Goal: Ask a question: Seek information or help from site administrators or community

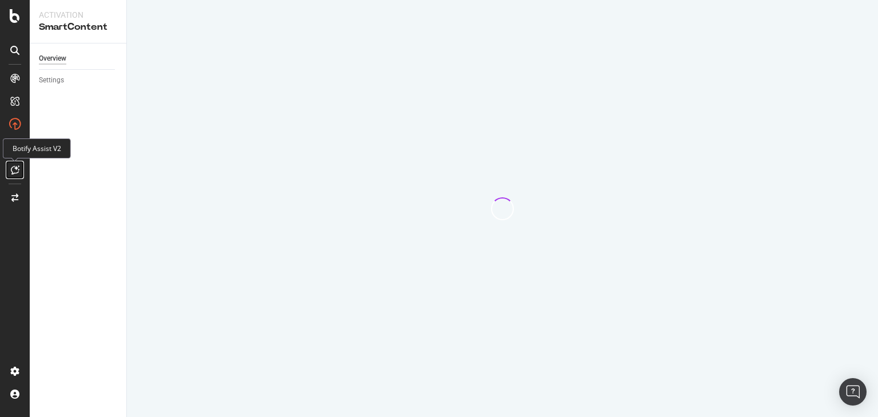
click at [17, 170] on icon at bounding box center [15, 169] width 9 height 9
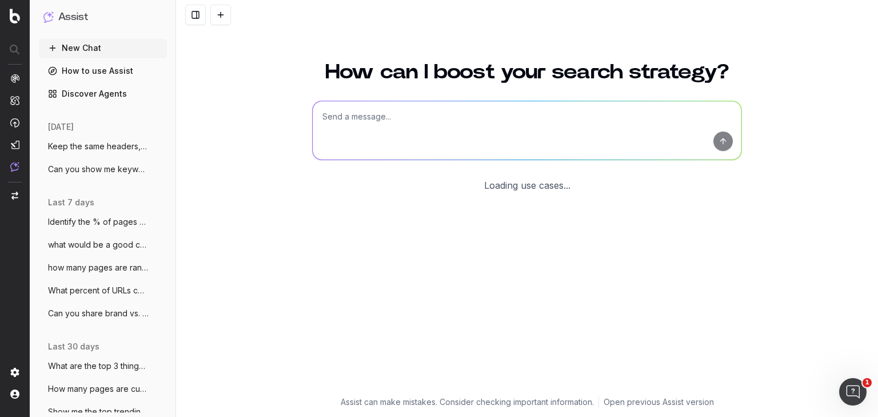
scroll to position [17, 0]
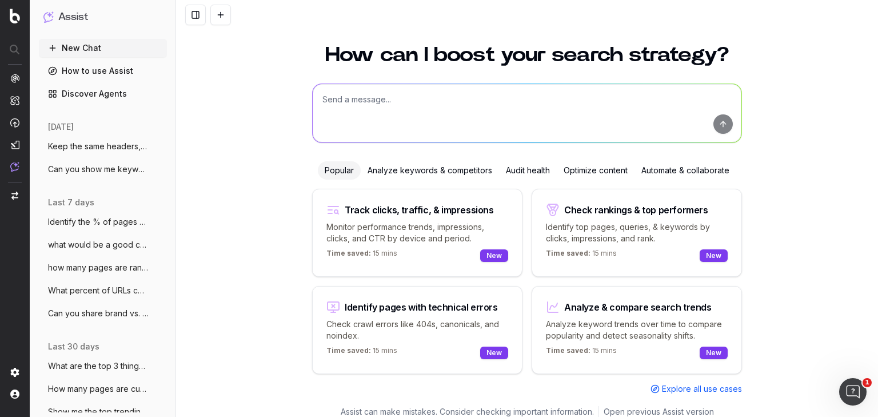
click at [395, 106] on textarea at bounding box center [527, 113] width 429 height 58
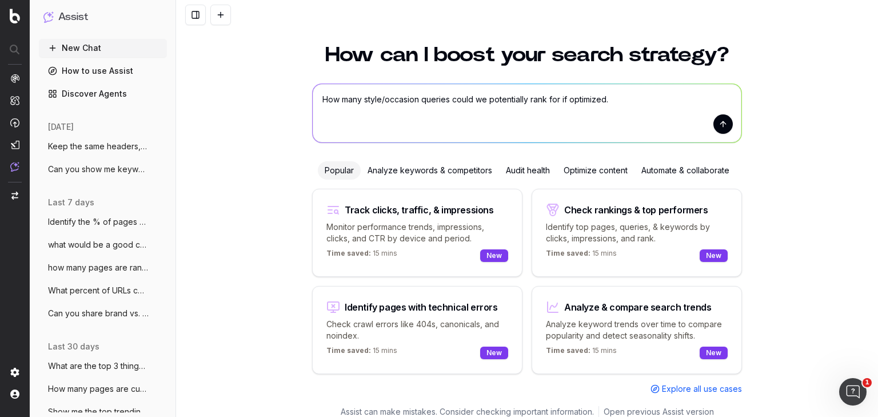
click at [361, 101] on textarea "How many style/occasion queries could we potentially rank for if optimized." at bounding box center [527, 113] width 429 height 58
click at [667, 105] on textarea "How many jewelry style/occasion queries could we potentially rank for if optimi…" at bounding box center [527, 113] width 429 height 58
type textarea "How many jewelry style/occasion queries could we potentially rank for if optimi…"
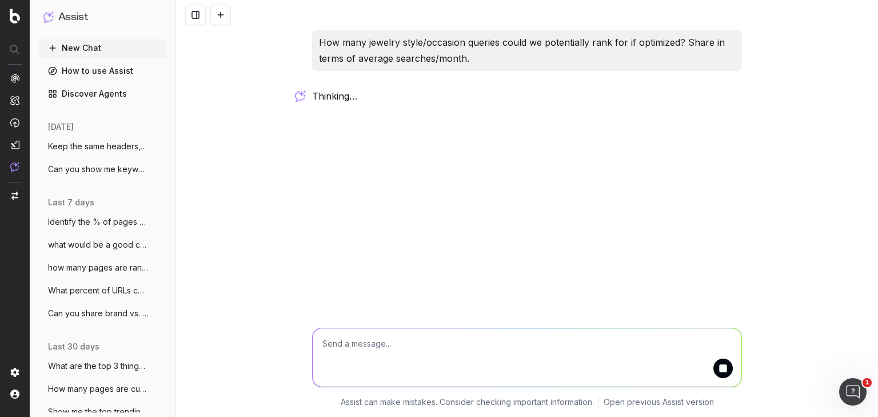
scroll to position [0, 0]
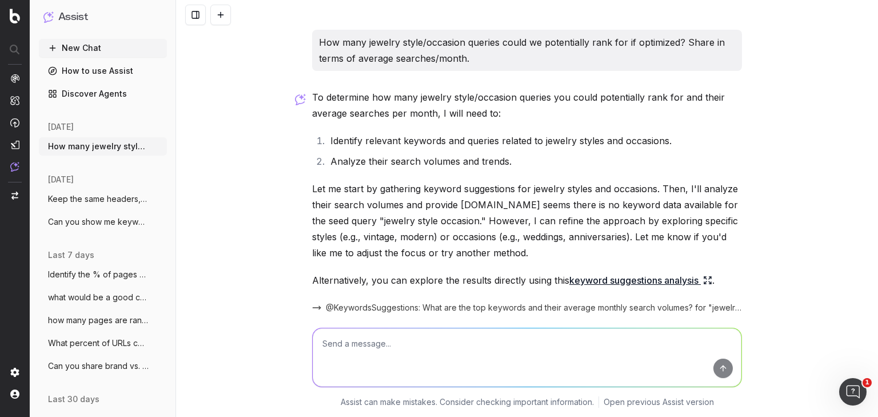
scroll to position [50, 0]
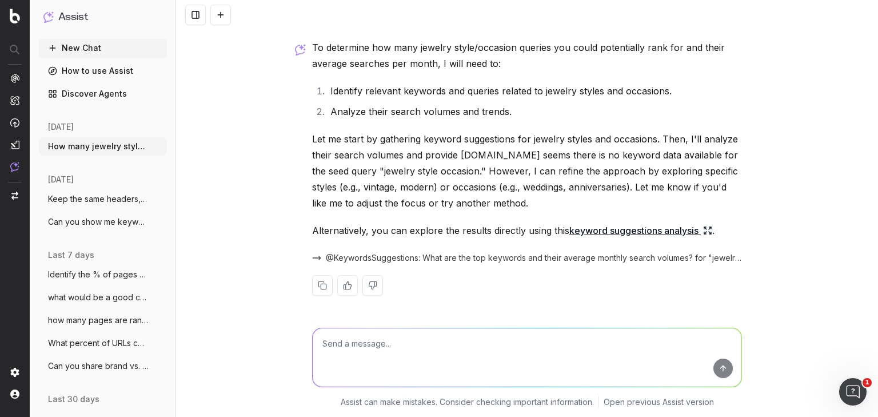
click at [418, 331] on textarea at bounding box center [527, 357] width 429 height 58
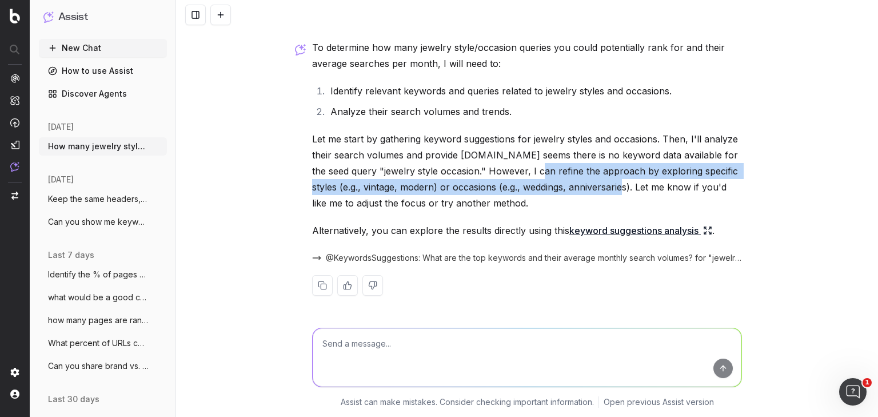
drag, startPoint x: 510, startPoint y: 168, endPoint x: 599, endPoint y: 185, distance: 90.7
click at [599, 185] on p "Let me start by gathering keyword suggestions for jewelry styles and occasions.…" at bounding box center [527, 171] width 430 height 80
copy p "refine the approach by exploring specific styles (e.g., vintage, modern) or occ…"
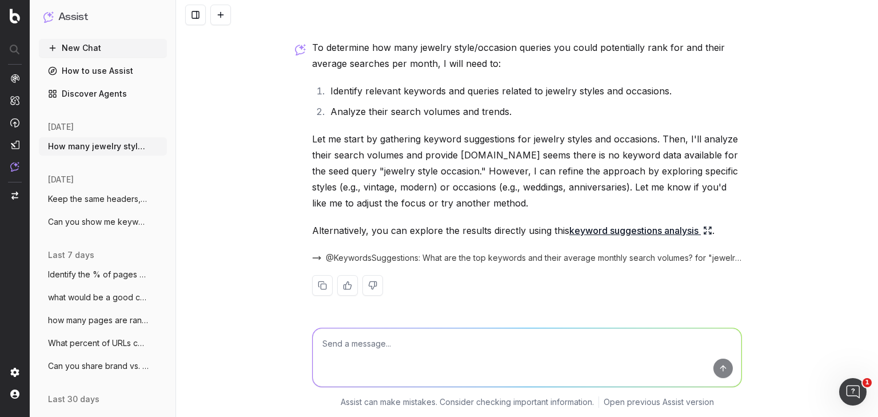
click at [397, 341] on textarea at bounding box center [527, 357] width 429 height 58
paste textarea "refine the approach by exploring specific styles (e.g., vintage, modern) or occ…"
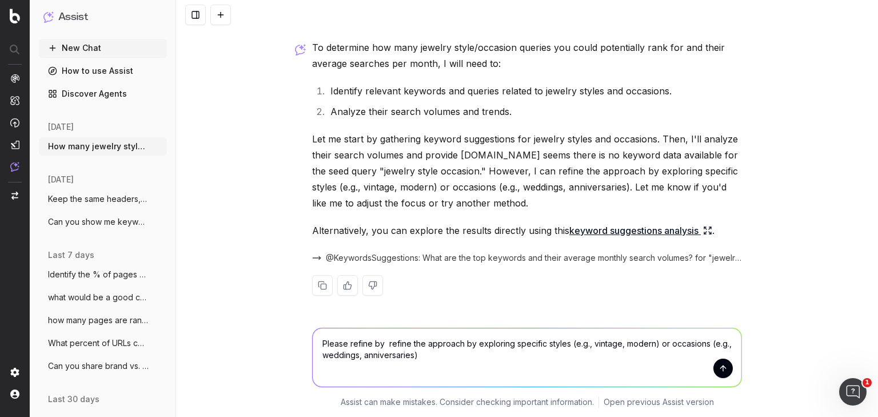
drag, startPoint x: 470, startPoint y: 341, endPoint x: 384, endPoint y: 349, distance: 86.6
click at [384, 349] on textarea "Please refine by refine the approach by exploring specific styles (e.g., vintag…" at bounding box center [527, 357] width 429 height 58
click at [568, 348] on textarea "Please refine by exploring specific styles (e.g., vintage, modern) or occasions…" at bounding box center [527, 357] width 429 height 58
type textarea "Please refine by exploring specific styles (e.g., vintage, modern) and occasion…"
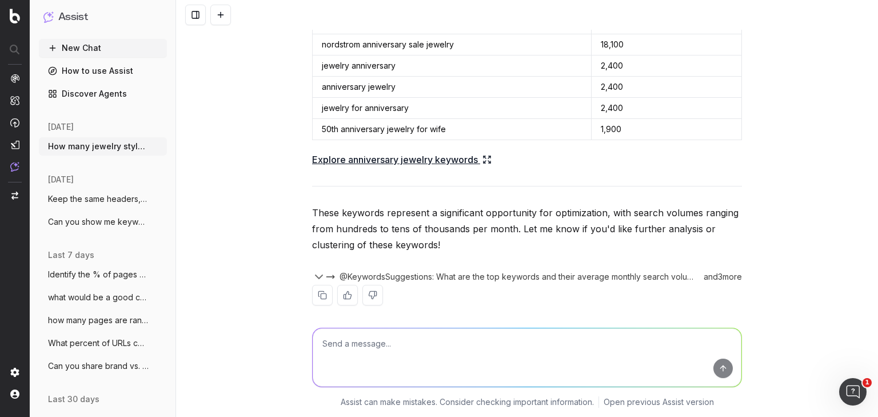
scroll to position [1127, 0]
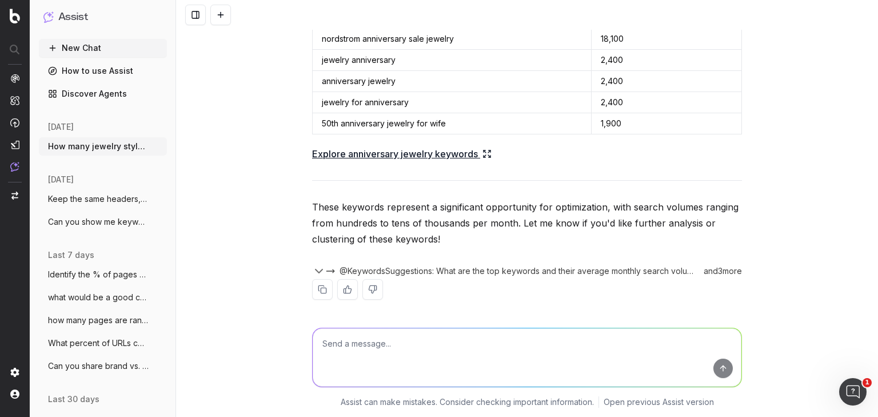
click at [422, 332] on textarea at bounding box center [527, 357] width 429 height 58
type textarea "Please combine all search volume and share the total with me"
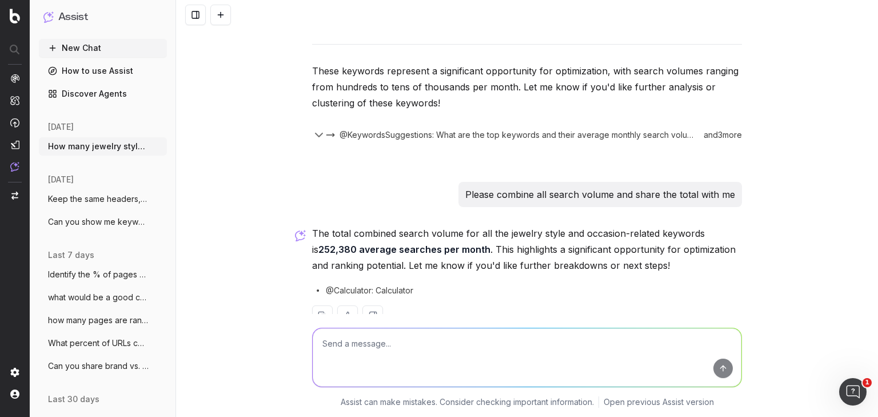
scroll to position [1290, 0]
